Goal: Find specific page/section: Find specific page/section

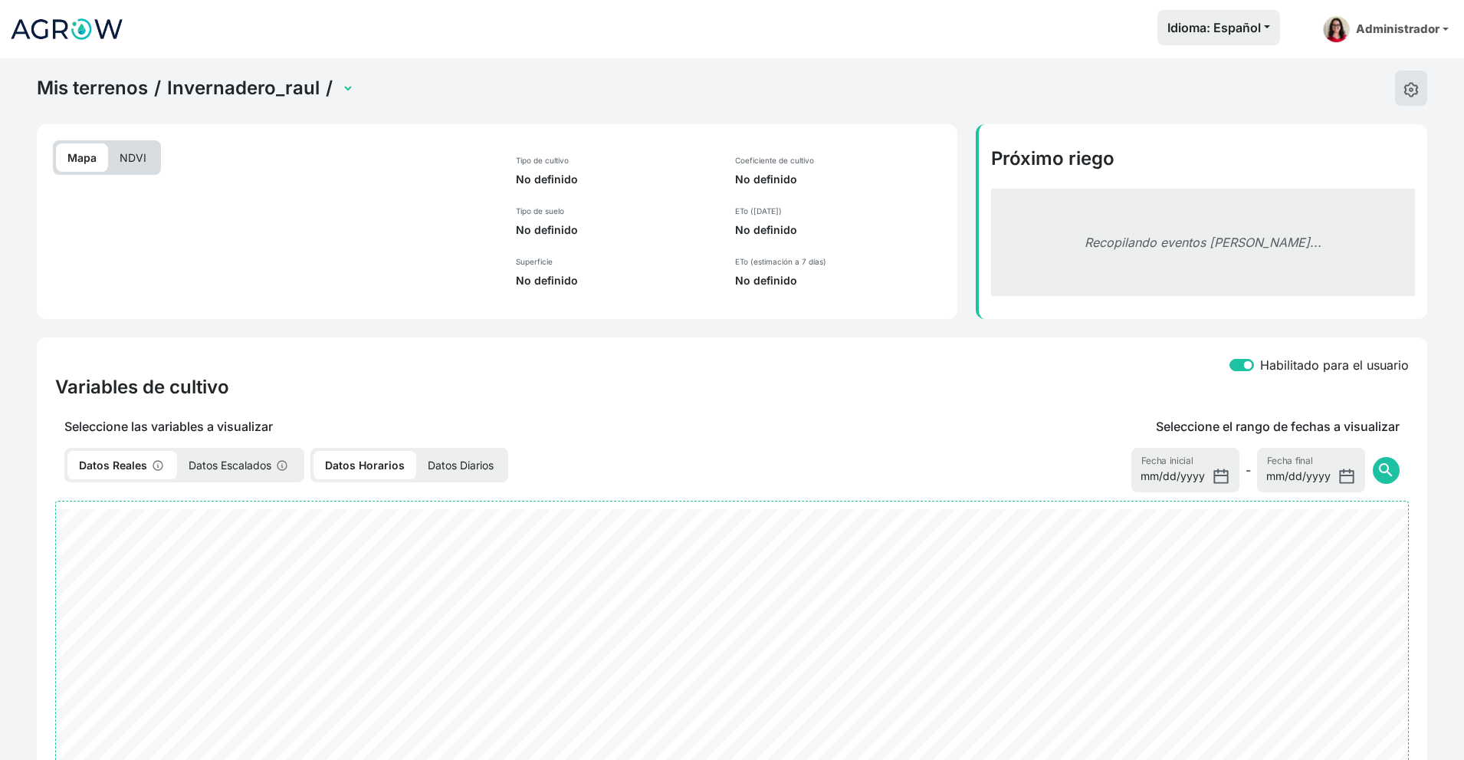
select select "2698"
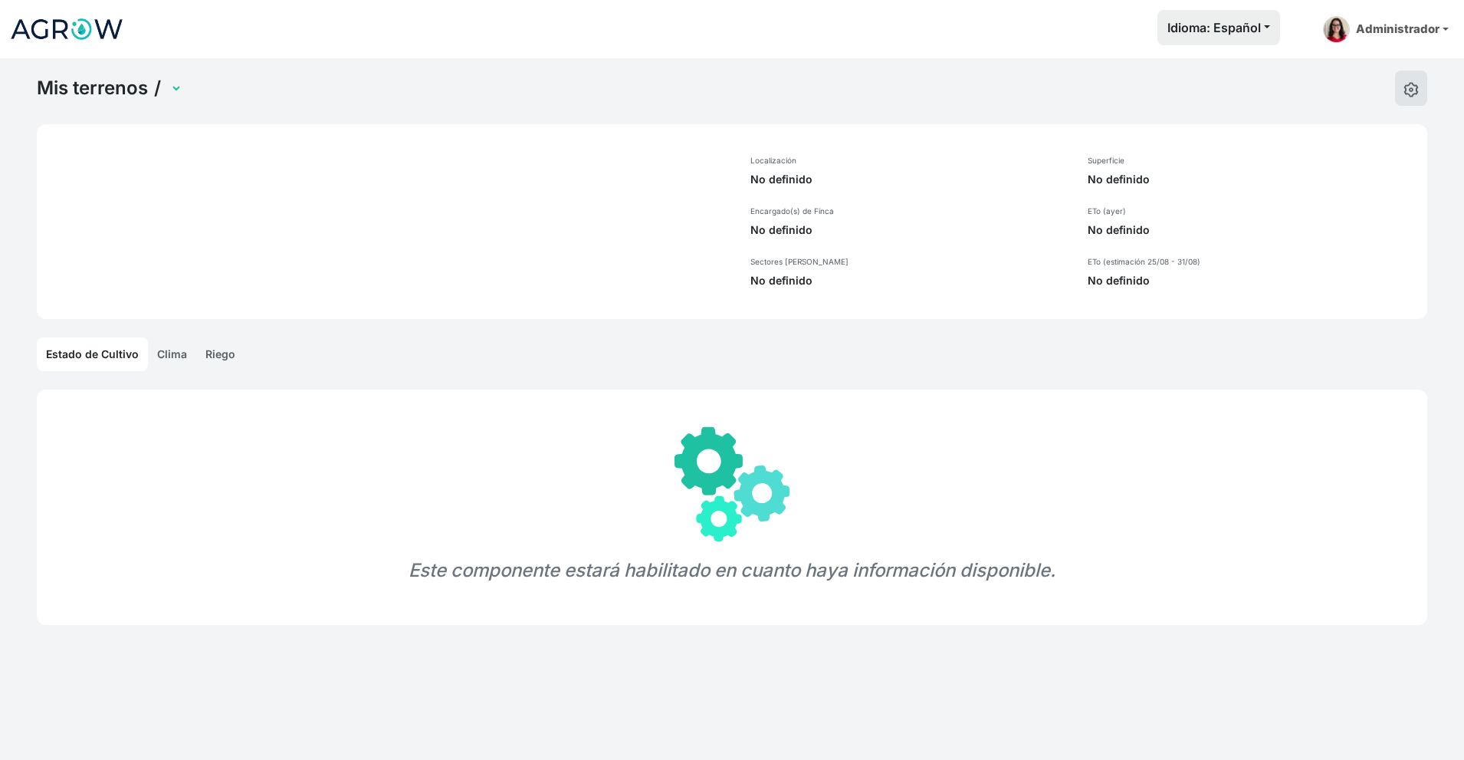
select select "1302"
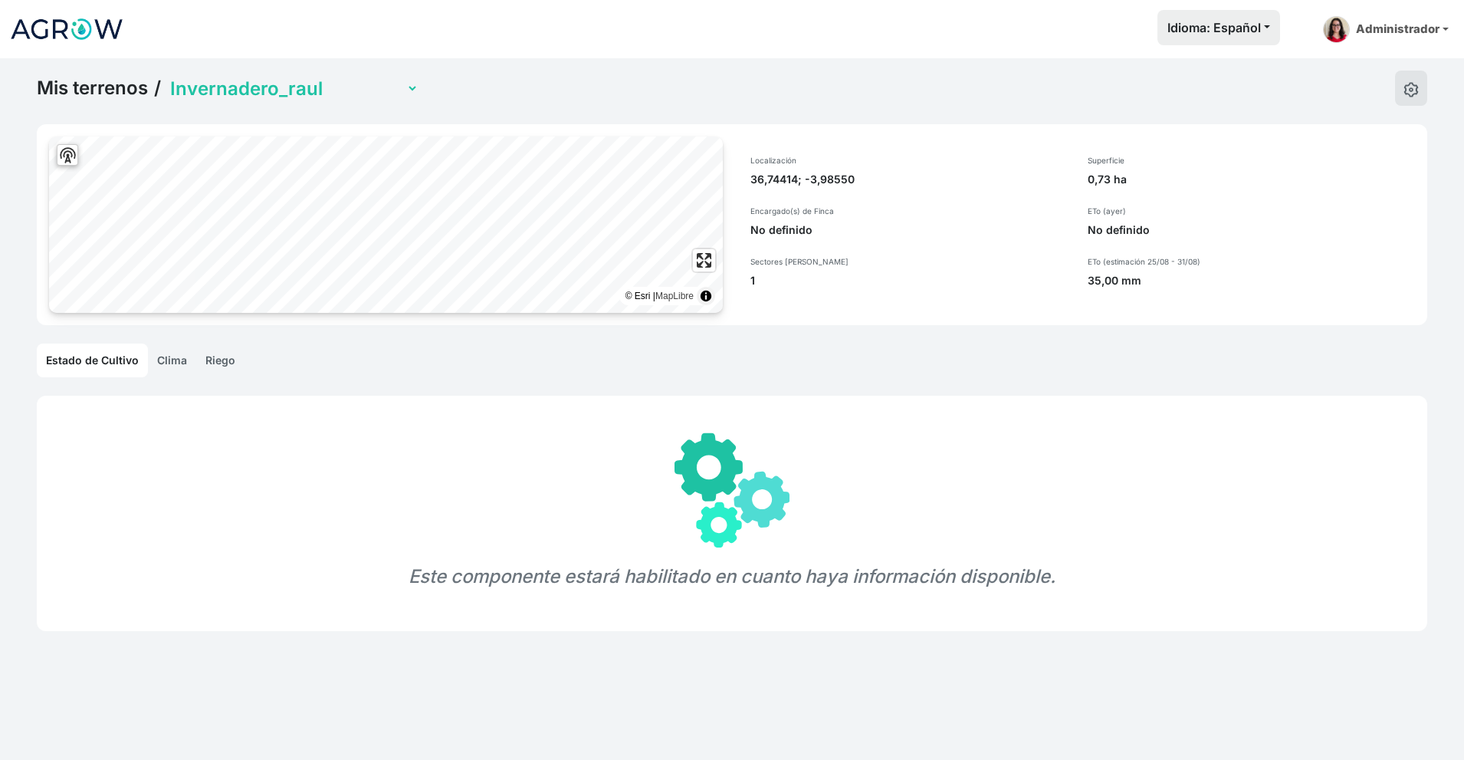
click at [231, 343] on link "Riego" at bounding box center [220, 360] width 48 height 34
click at [228, 360] on link "Riego" at bounding box center [220, 360] width 48 height 34
